Goal: Book appointment/travel/reservation

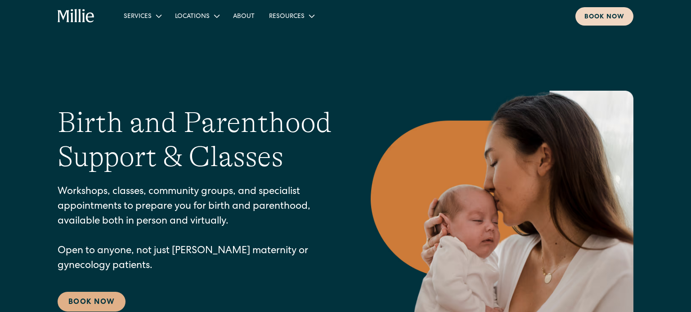
click at [591, 10] on link "Book now" at bounding box center [604, 16] width 58 height 18
